Goal: Information Seeking & Learning: Find specific fact

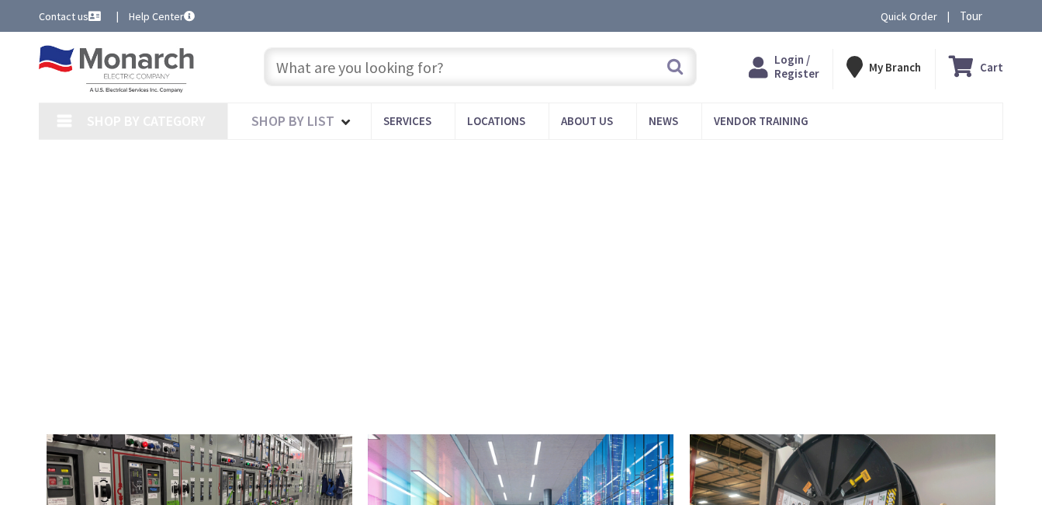
type input "[STREET_ADDRESS]"
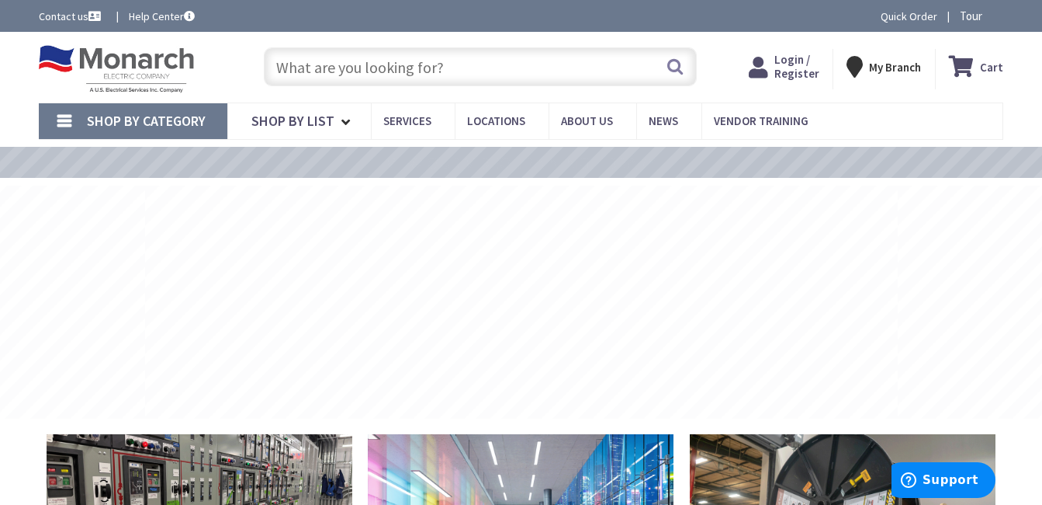
click at [407, 64] on input "text" at bounding box center [480, 66] width 433 height 39
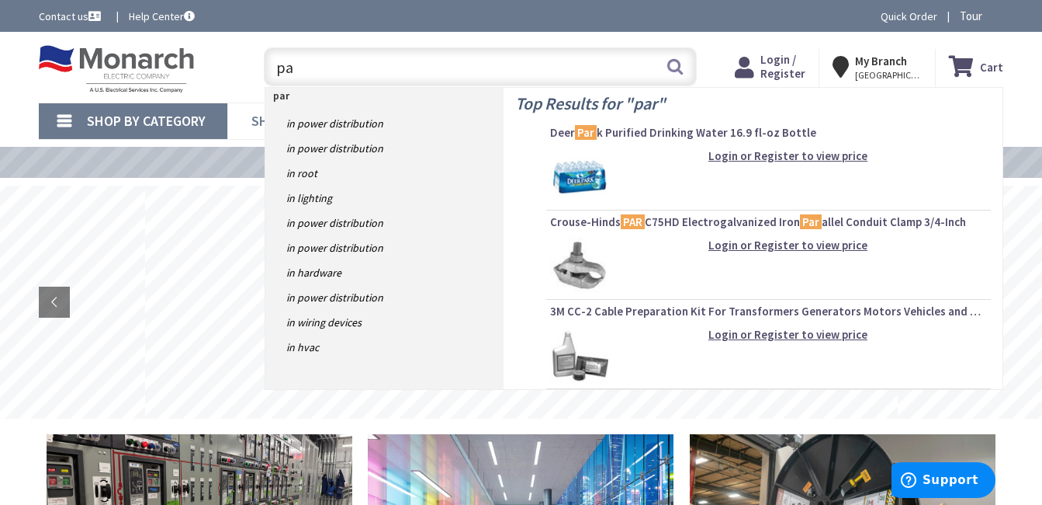
type input "p"
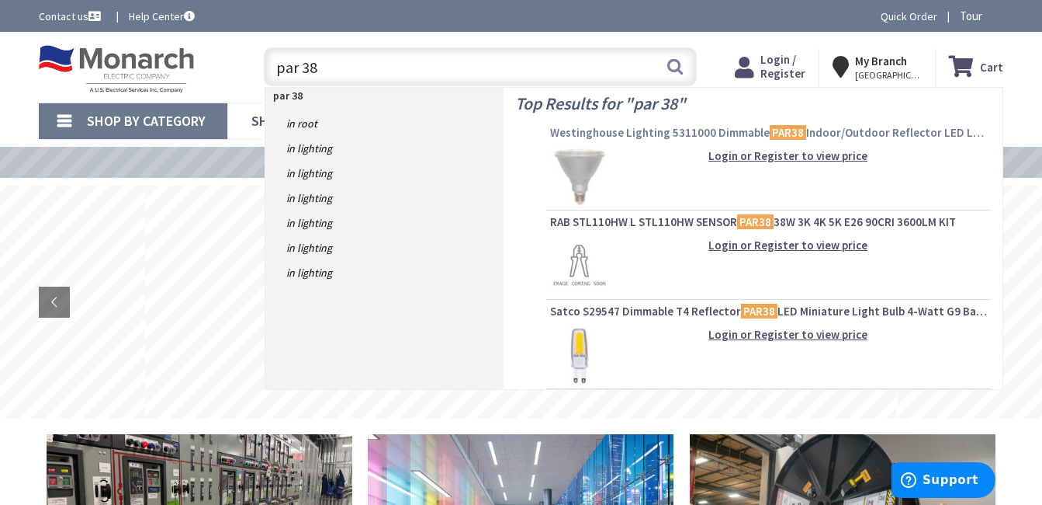
type input "par 38"
click at [681, 139] on span "Westinghouse Lighting 5311000 Dimmable PAR38 Indoor/Outdoor Reflector LED Lamp …" at bounding box center [768, 133] width 437 height 16
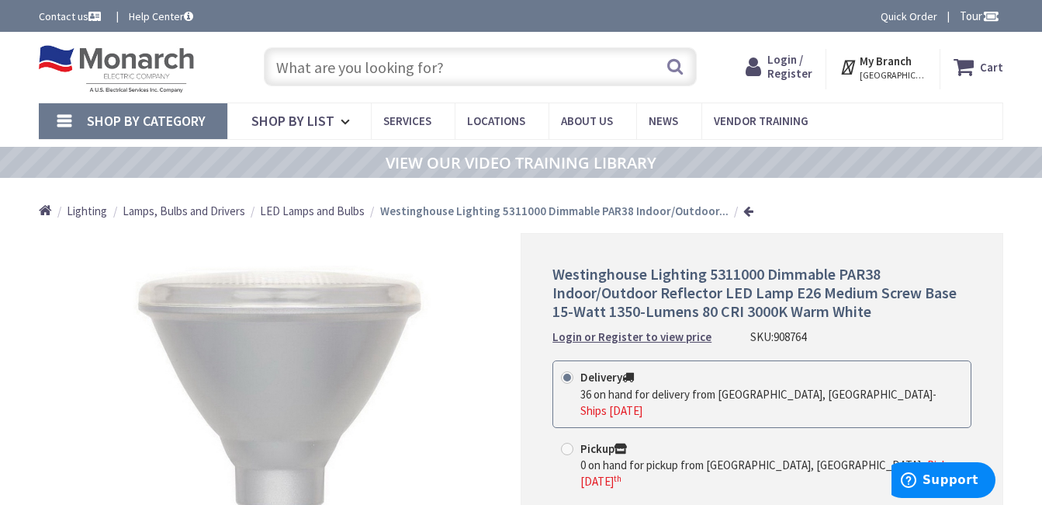
click at [414, 78] on input "text" at bounding box center [480, 66] width 433 height 39
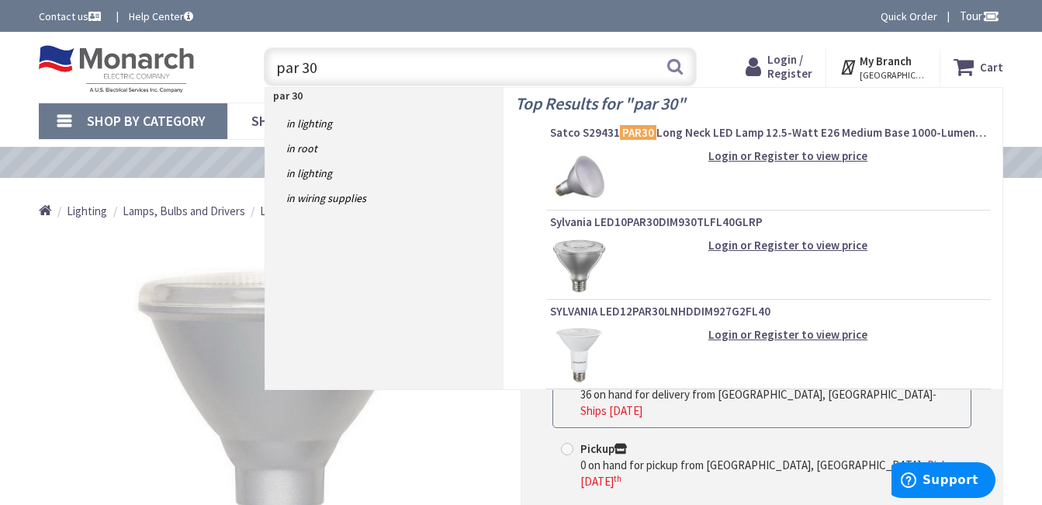
type input "par 30"
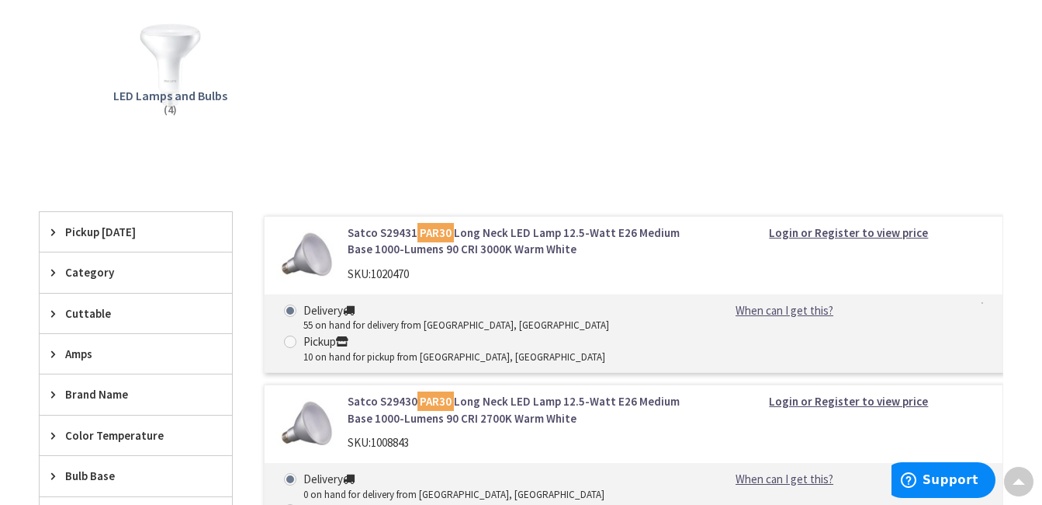
scroll to position [388, 0]
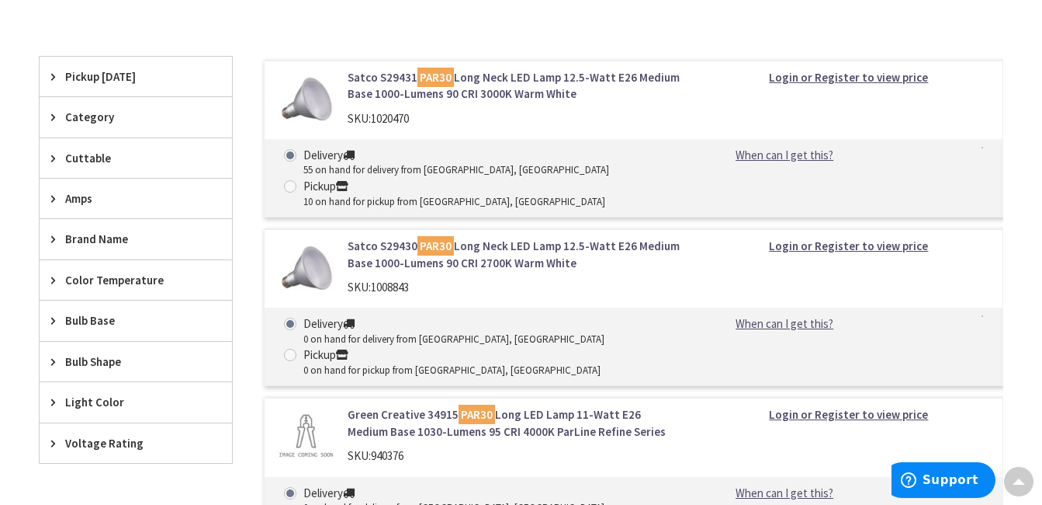
click at [376, 78] on link "Satco S29431 PAR30 Long Neck LED Lamp 12.5-Watt E26 Medium Base 1000-Lumens 90 …" at bounding box center [515, 85] width 335 height 33
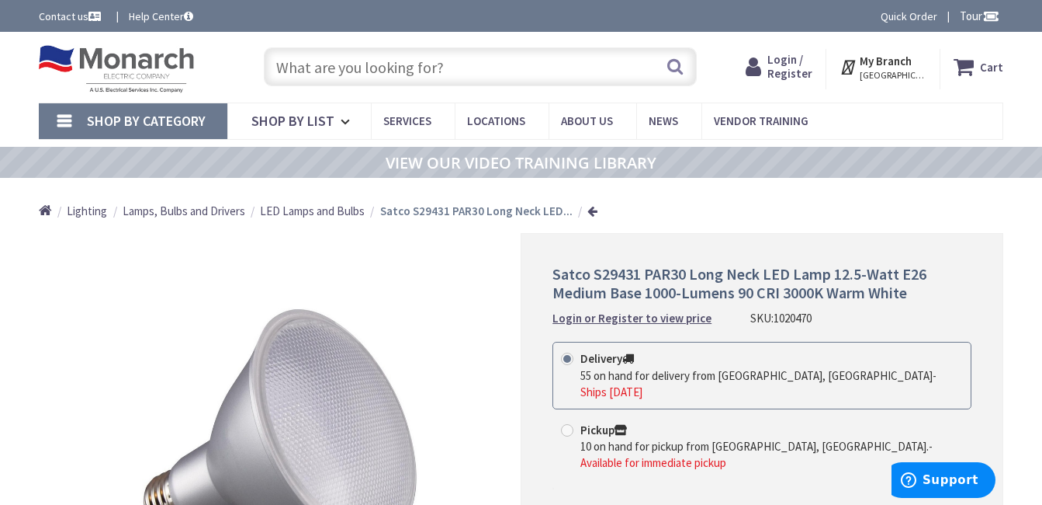
click at [113, 290] on div "*Images are for illustration purposes only and may not be an exact representati…" at bounding box center [280, 435] width 483 height 404
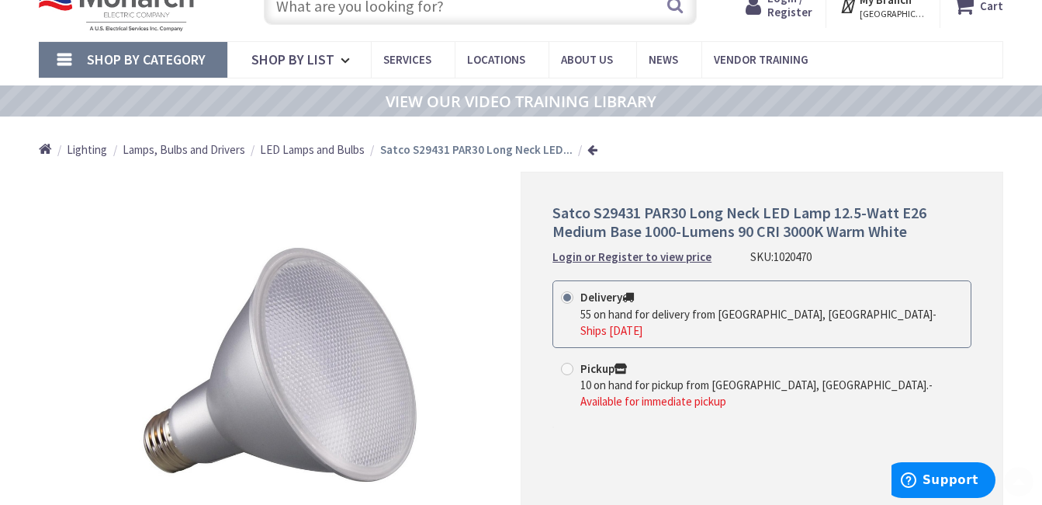
scroll to position [155, 0]
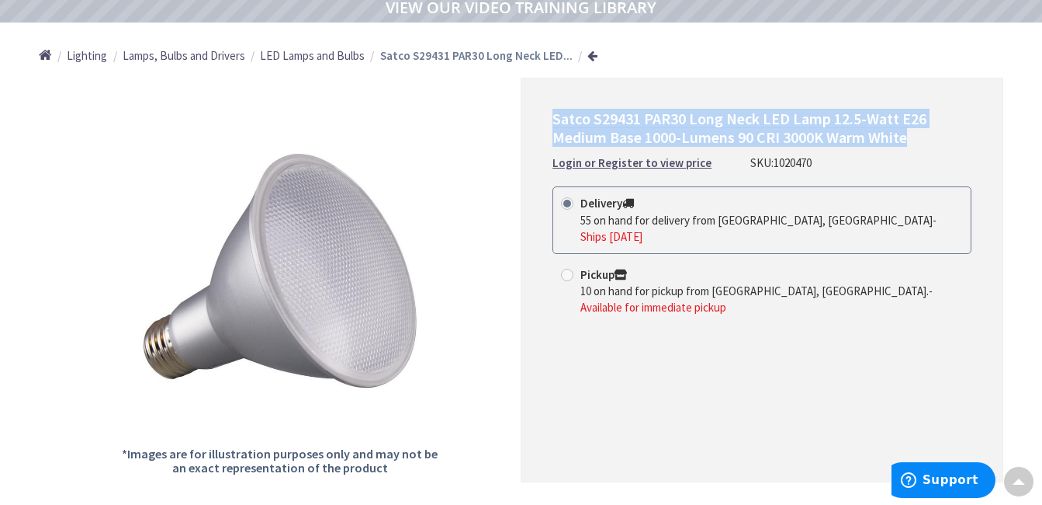
drag, startPoint x: 554, startPoint y: 115, endPoint x: 973, endPoint y: 143, distance: 420.1
click at [973, 143] on div "Satco S29431 PAR30 Long Neck LED Lamp 12.5-Watt E26 Medium Base 1000-Lumens 90 …" at bounding box center [762, 280] width 483 height 404
drag, startPoint x: 973, startPoint y: 143, endPoint x: 862, endPoint y: 137, distance: 111.9
copy span "Satco S29431 PAR30 Long Neck LED Lamp 12.5-Watt E26 Medium Base 1000-Lumens 90 …"
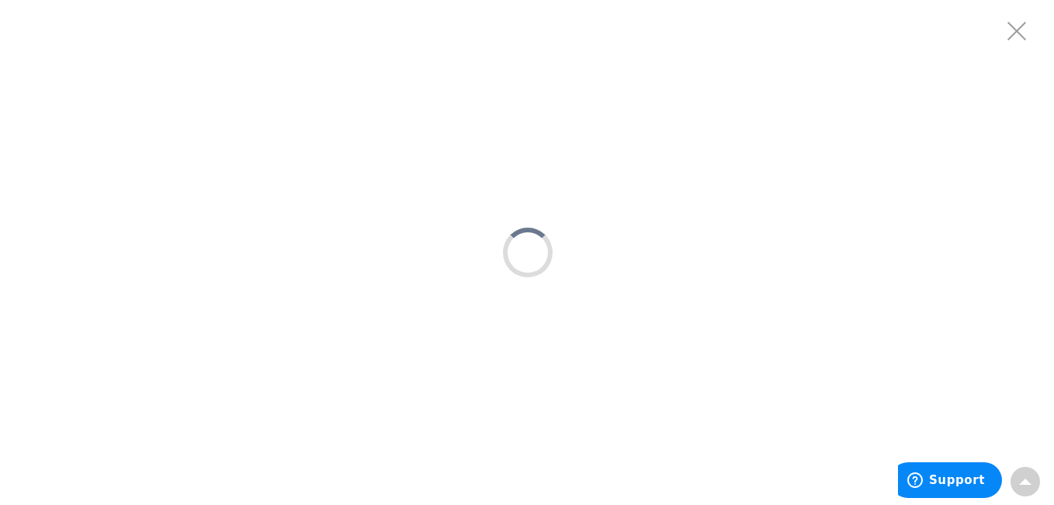
scroll to position [0, 0]
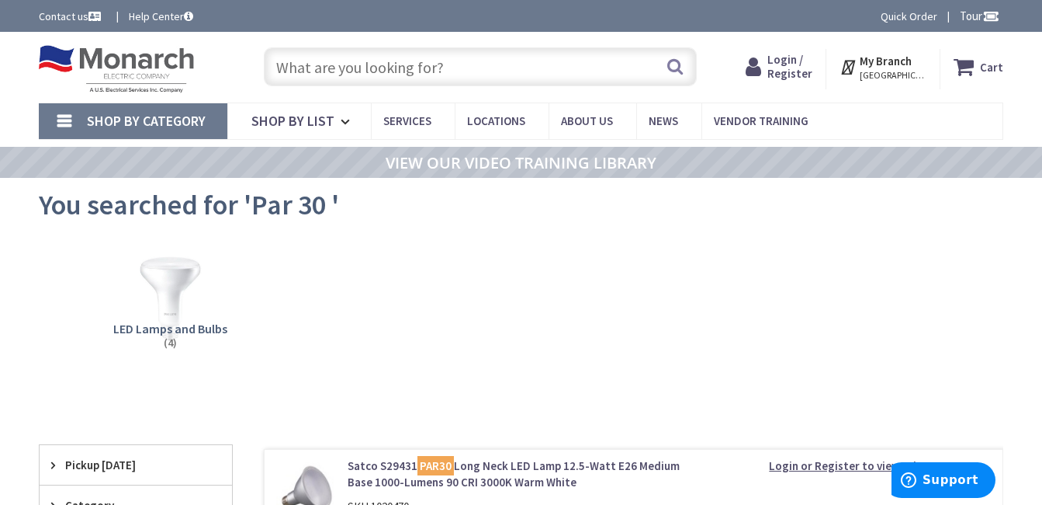
click at [343, 57] on input "text" at bounding box center [480, 66] width 433 height 39
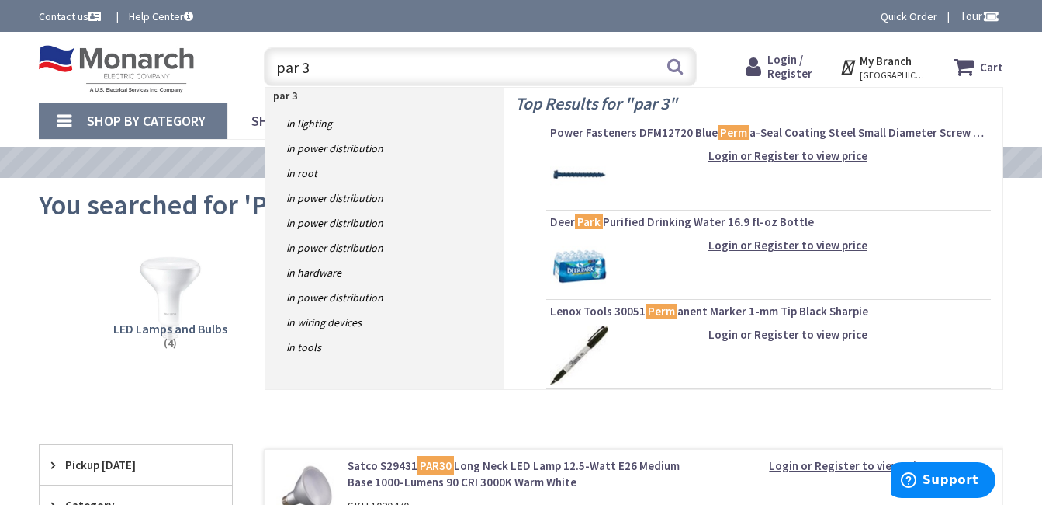
type input "par 38"
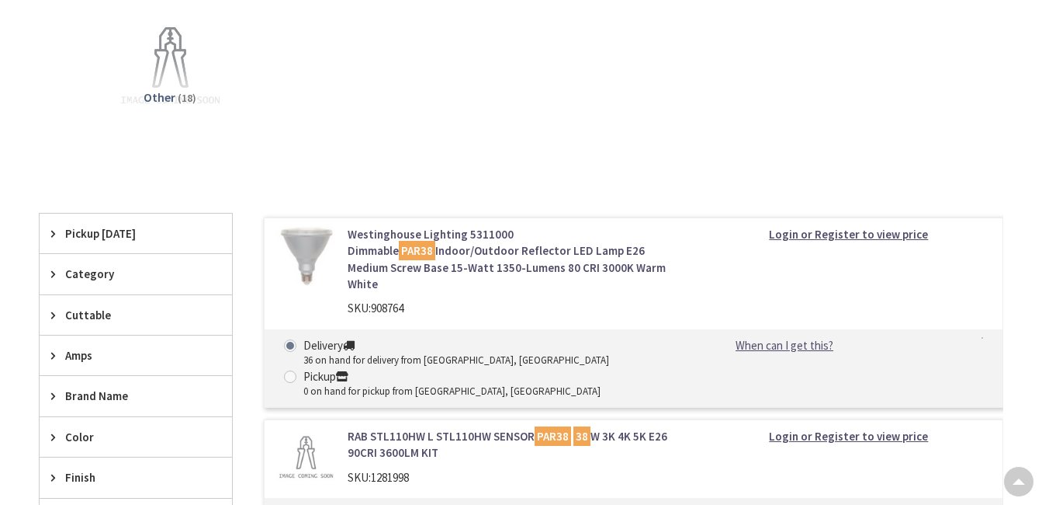
scroll to position [388, 0]
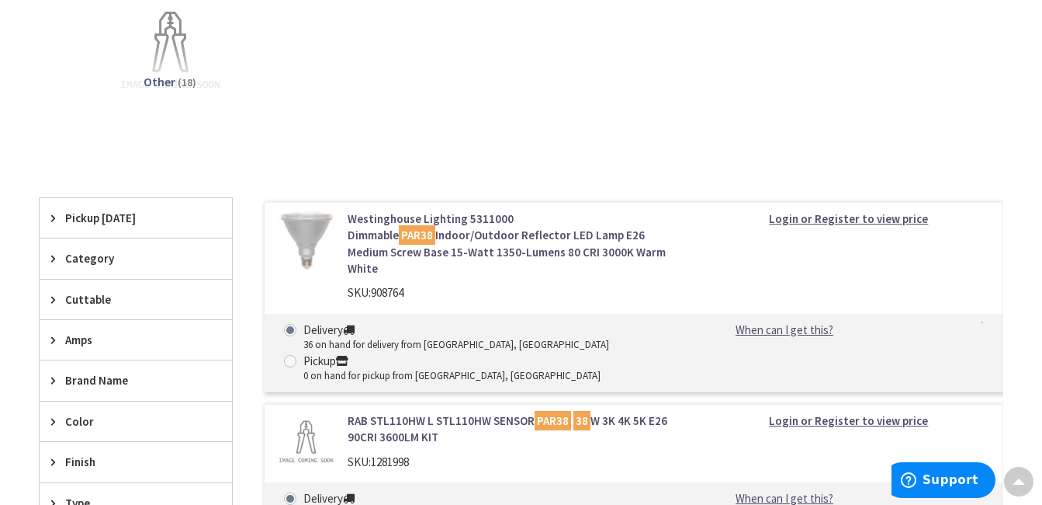
click at [362, 222] on link "Westinghouse Lighting 5311000 Dimmable PAR38 Indoor/Outdoor Reflector LED Lamp …" at bounding box center [515, 243] width 335 height 67
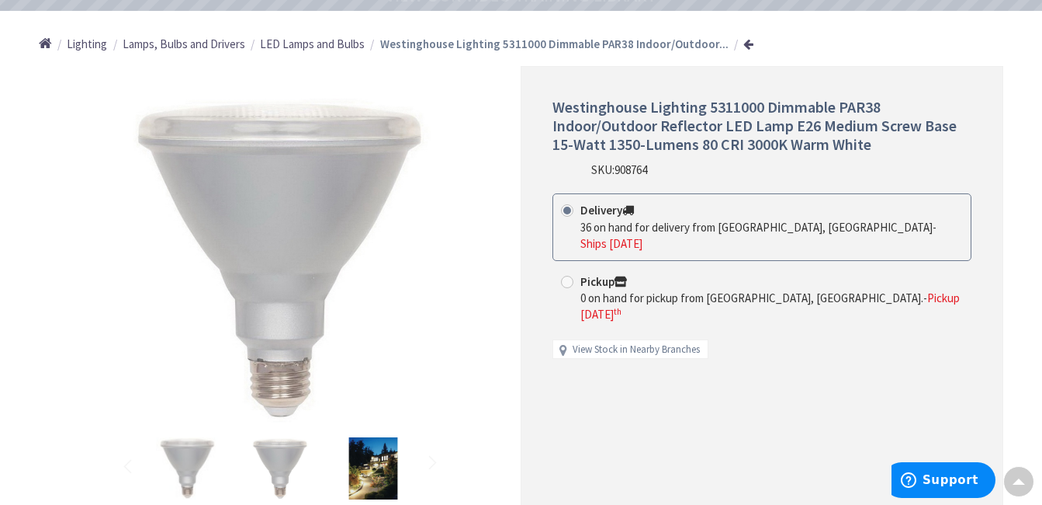
scroll to position [78, 0]
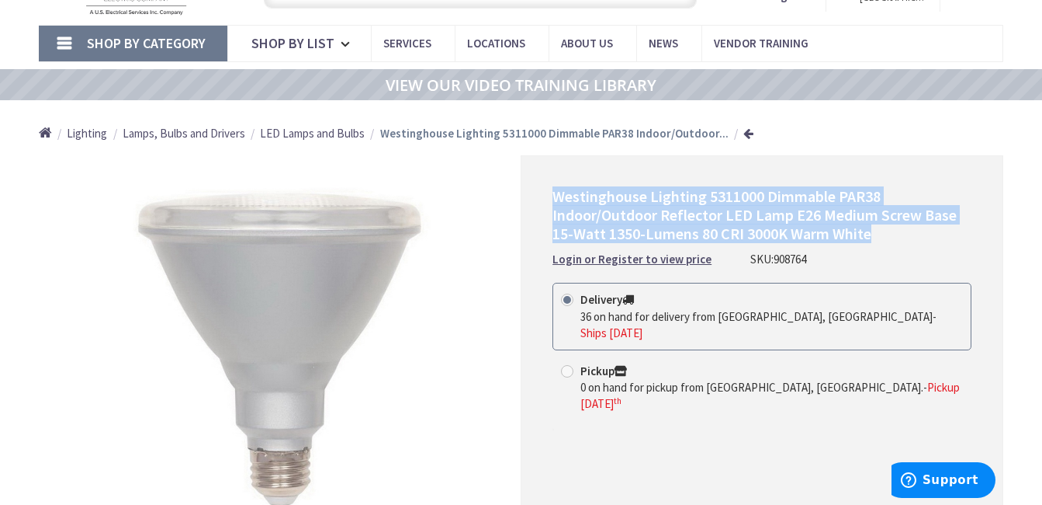
drag, startPoint x: 553, startPoint y: 194, endPoint x: 977, endPoint y: 230, distance: 426.1
click at [977, 230] on div "Westinghouse Lighting 5311000 Dimmable PAR38 Indoor/Outdoor Reflector LED Lamp …" at bounding box center [762, 400] width 483 height 490
copy span "Westinghouse Lighting 5311000 Dimmable PAR38 Indoor/Outdoor Reflector LED Lamp …"
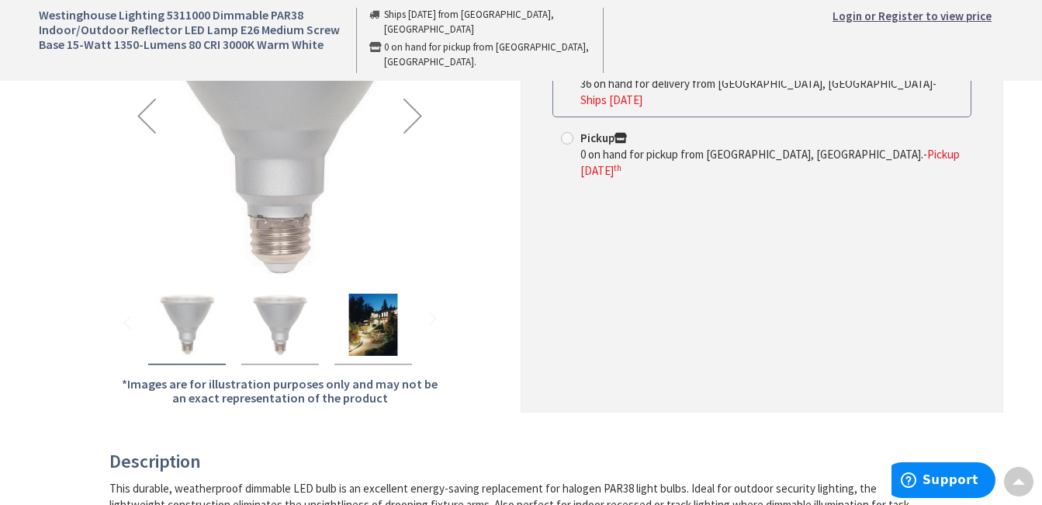
scroll to position [388, 0]
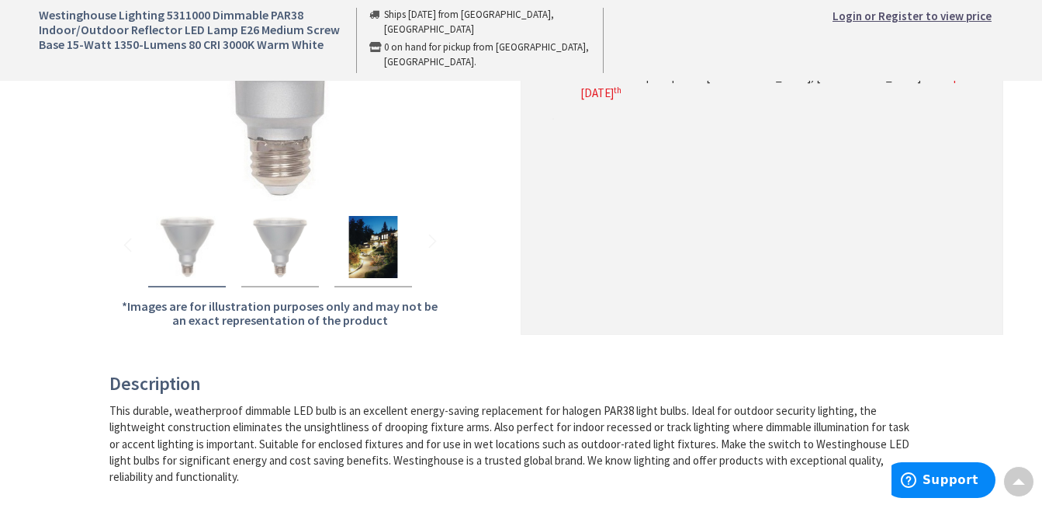
click at [182, 241] on img "Westinghouse Lighting 5311000 Dimmable PAR38 Indoor/Outdoor Reflector LED Lamp …" at bounding box center [187, 247] width 62 height 62
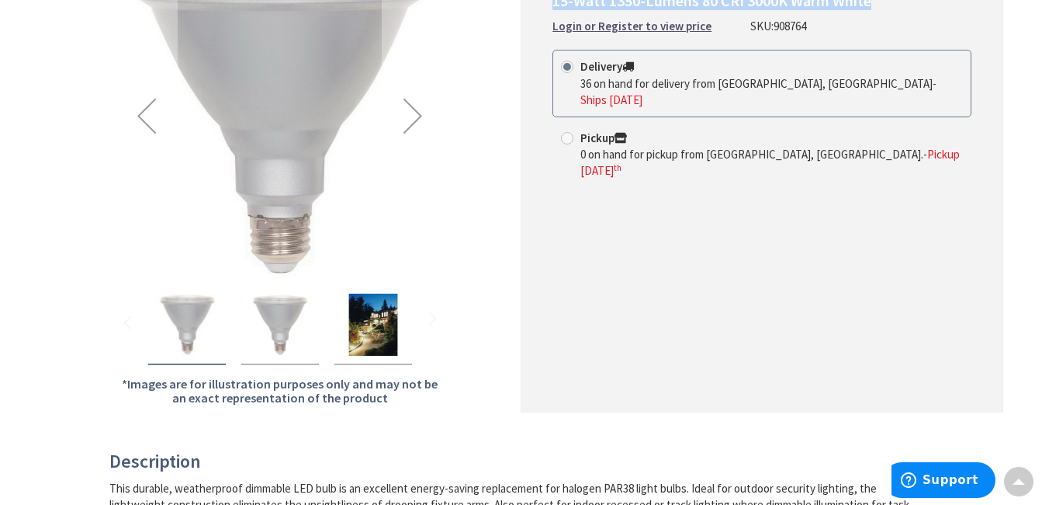
scroll to position [0, 0]
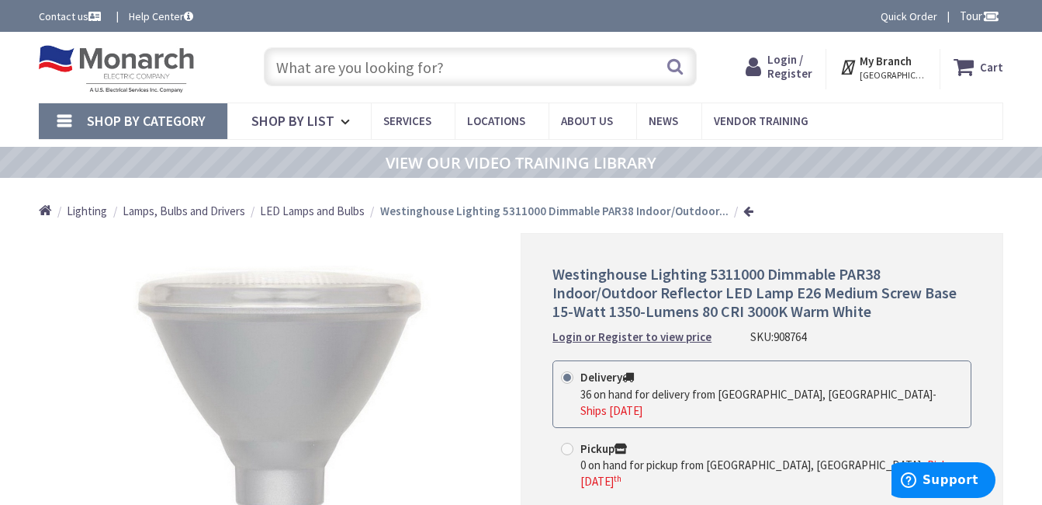
click at [273, 241] on div "*Images are for illustration purposes only and may not be an exact representati…" at bounding box center [280, 478] width 483 height 490
